Goal: Communication & Community: Answer question/provide support

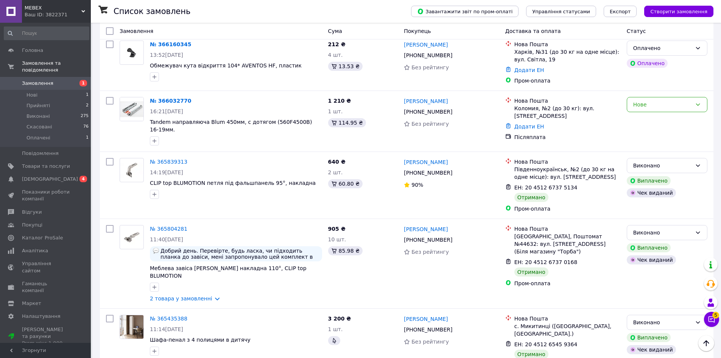
scroll to position [92, 0]
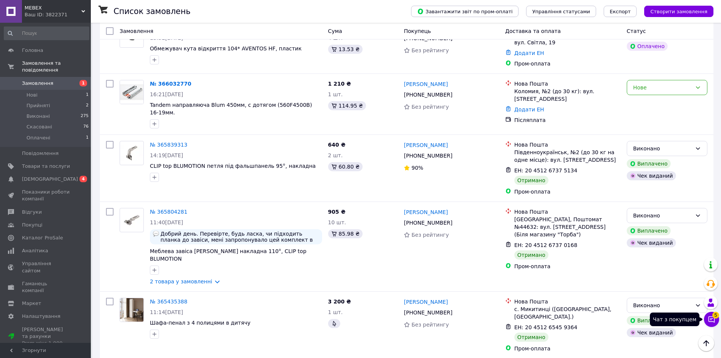
click at [714, 324] on button "Чат з покупцем 5" at bounding box center [711, 318] width 15 height 15
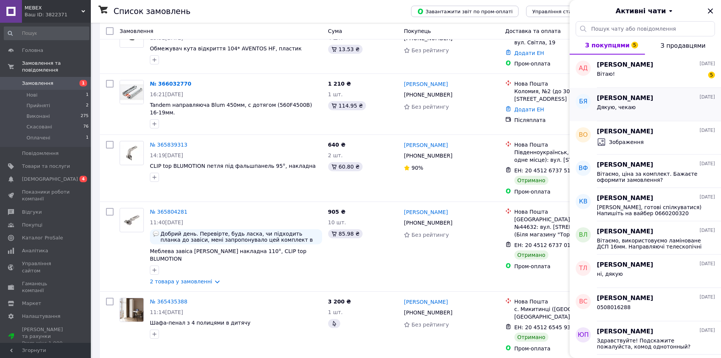
click at [630, 108] on span "Дякую, чекаю" at bounding box center [616, 107] width 39 height 6
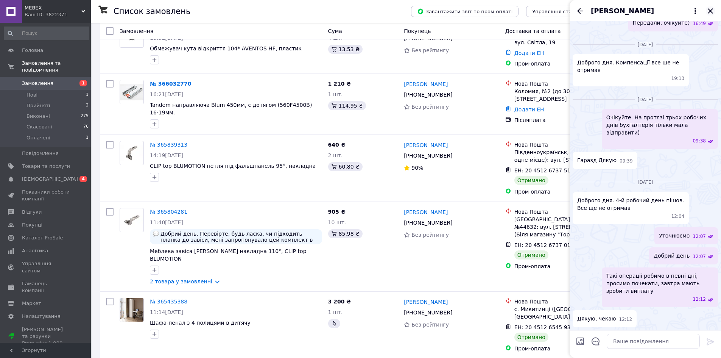
scroll to position [1016, 0]
click at [712, 11] on icon "Закрити" at bounding box center [710, 10] width 9 height 9
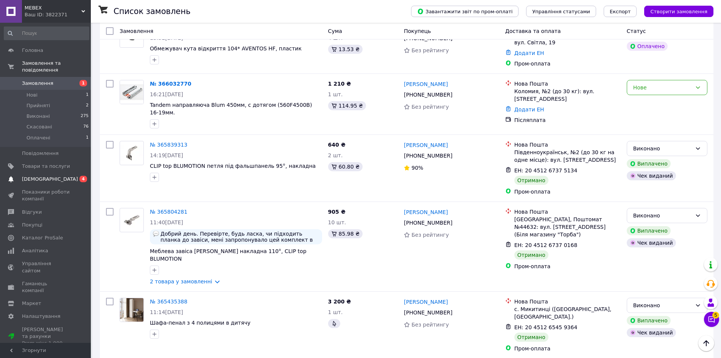
click at [47, 176] on span "[DEMOGRAPHIC_DATA]" at bounding box center [50, 179] width 56 height 7
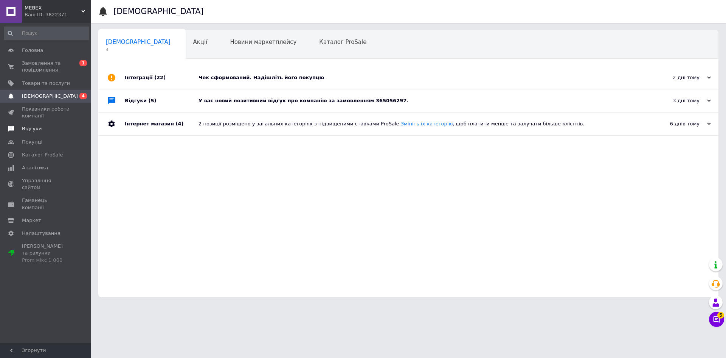
click at [33, 131] on span "Відгуки" at bounding box center [32, 128] width 20 height 7
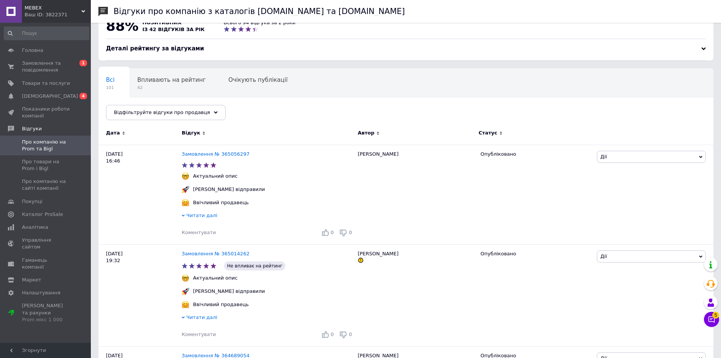
scroll to position [12, 0]
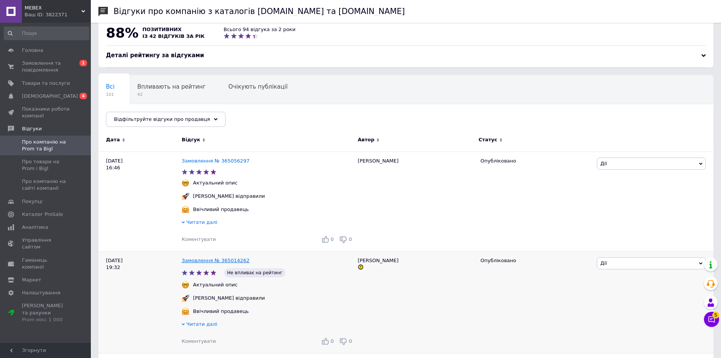
click at [215, 260] on link "Замовлення № 365014262" at bounding box center [216, 260] width 68 height 6
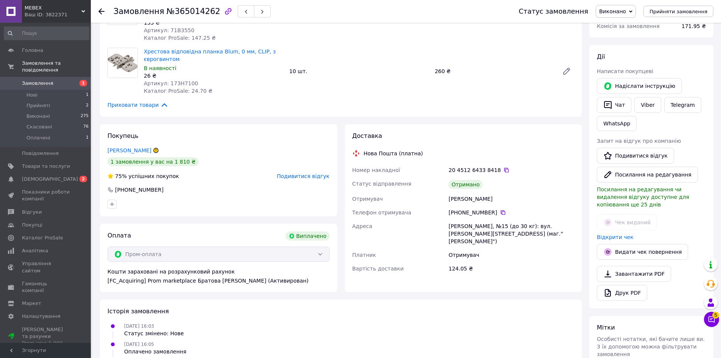
scroll to position [90, 0]
click at [137, 152] on link "Трофім Альона" at bounding box center [129, 149] width 44 height 6
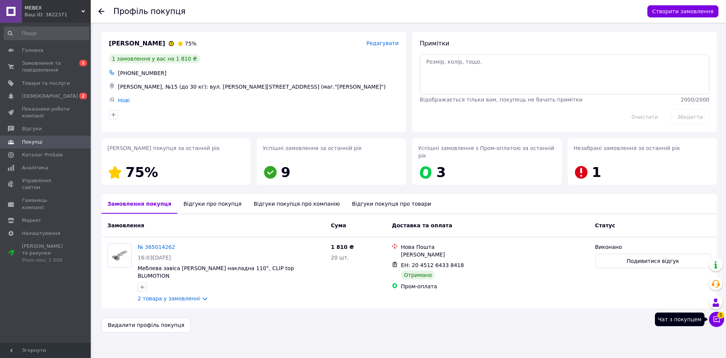
click at [713, 318] on icon at bounding box center [717, 319] width 8 height 8
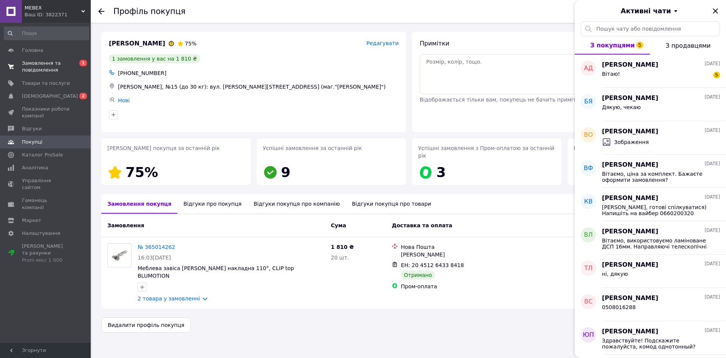
click at [42, 65] on span "Замовлення та повідомлення" at bounding box center [46, 67] width 48 height 14
